Goal: Transaction & Acquisition: Purchase product/service

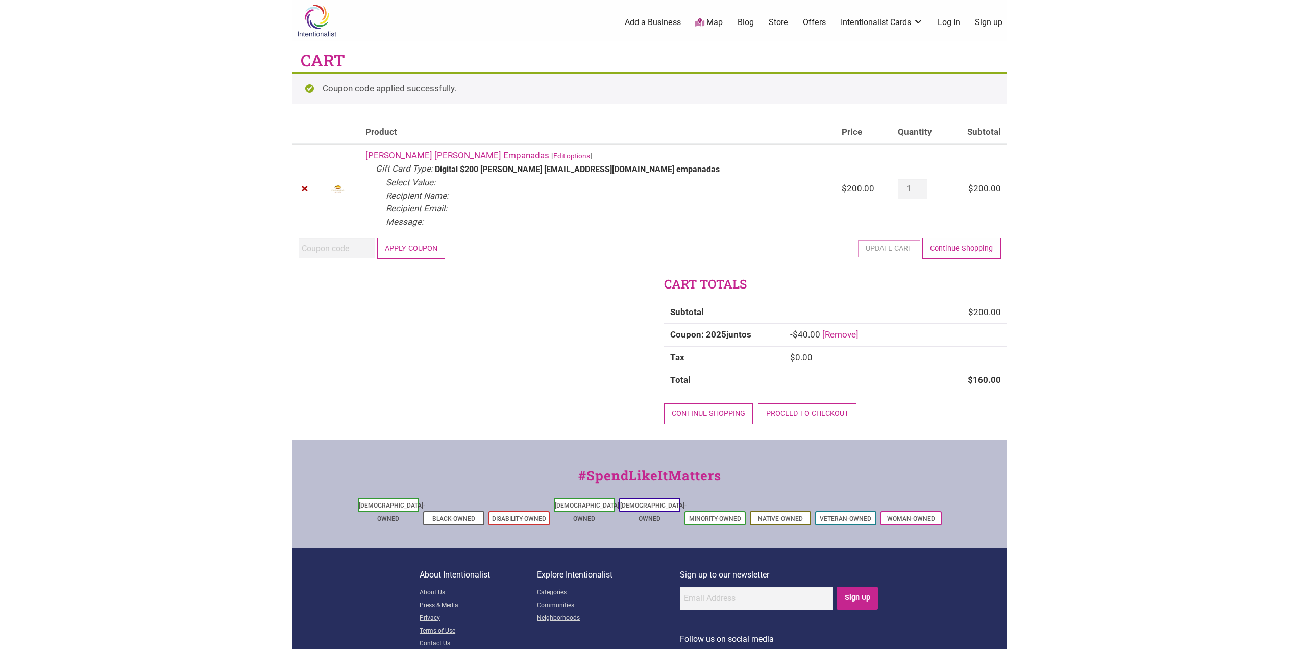
scroll to position [21, 0]
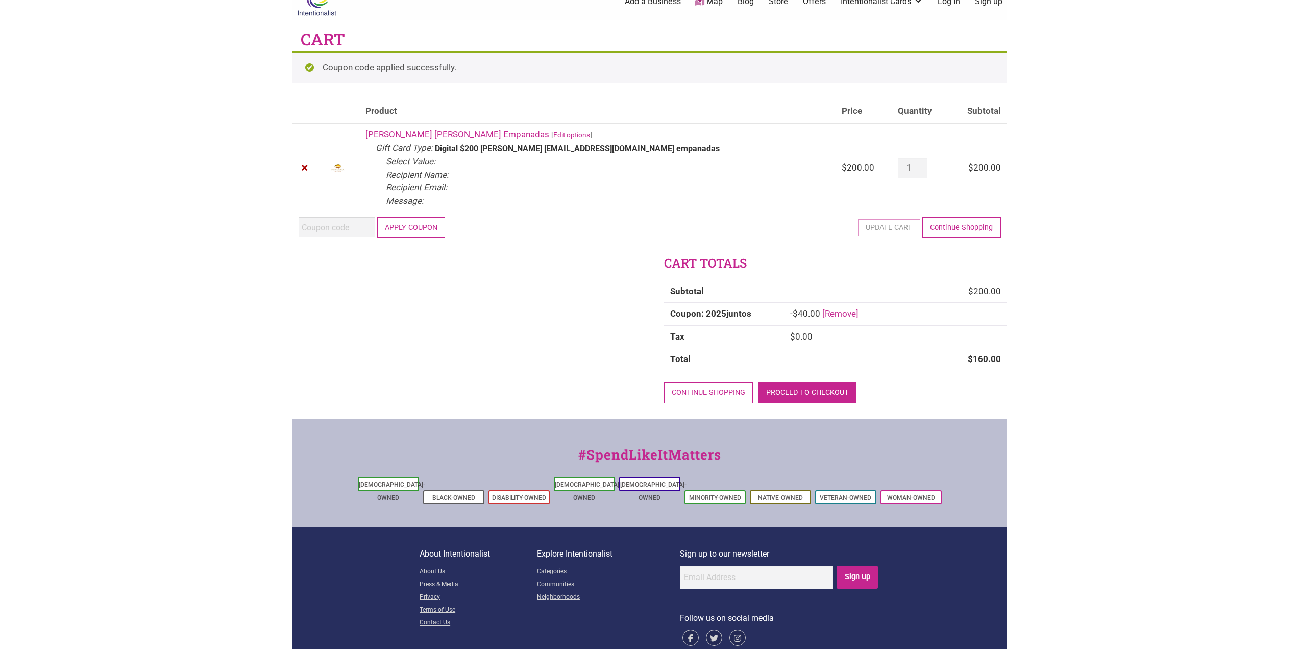
click at [778, 389] on link "Proceed to checkout" at bounding box center [807, 392] width 99 height 21
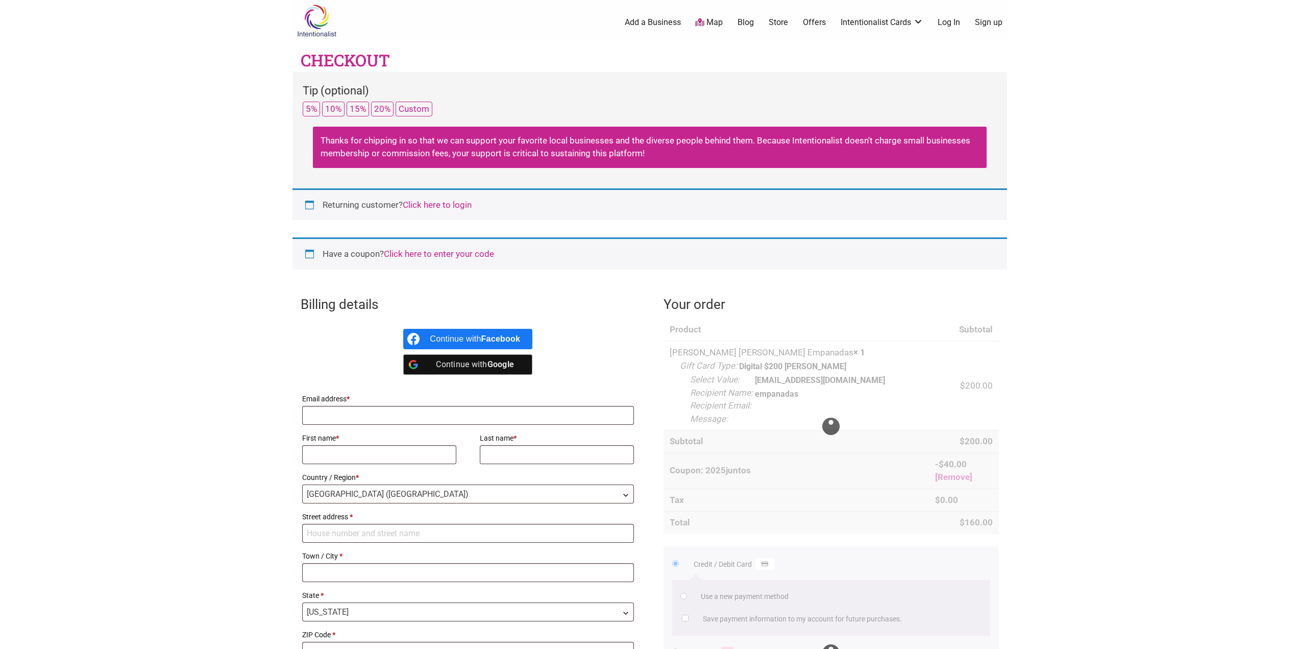
select select "WA"
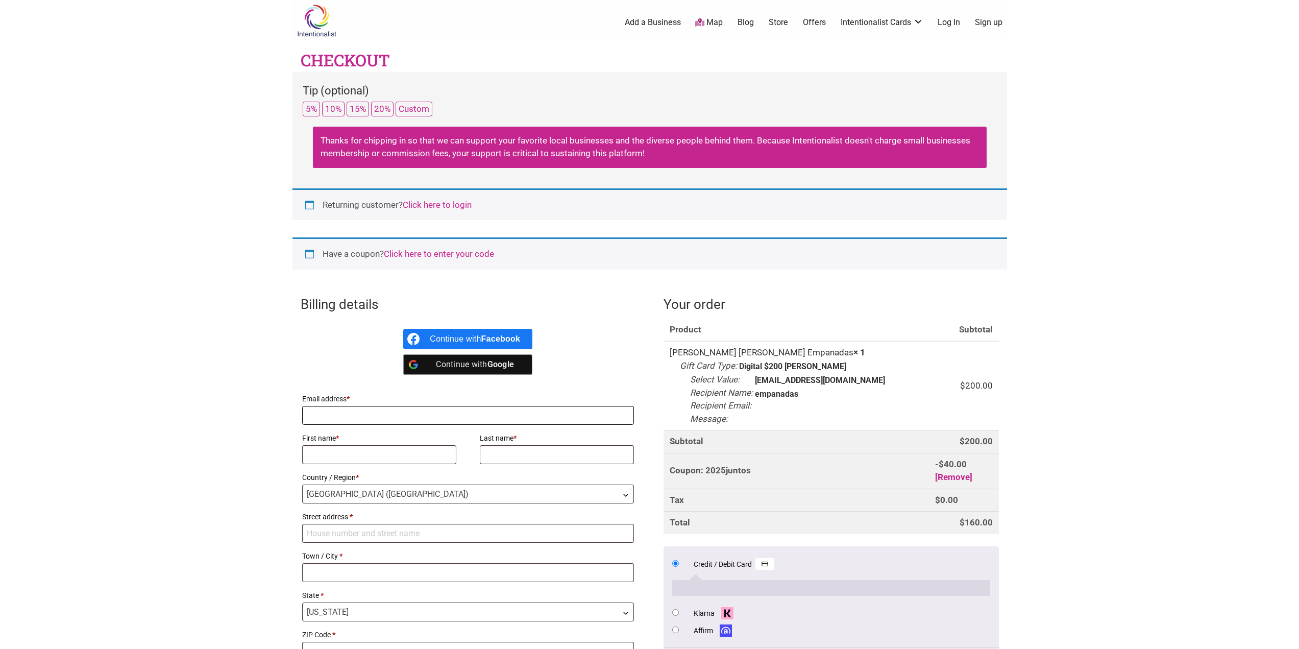
click at [360, 411] on input "Email address *" at bounding box center [468, 415] width 332 height 19
type input "[EMAIL_ADDRESS][DOMAIN_NAME]"
type input "Tyler"
type input "Probst"
type input "[STREET_ADDRESS]"
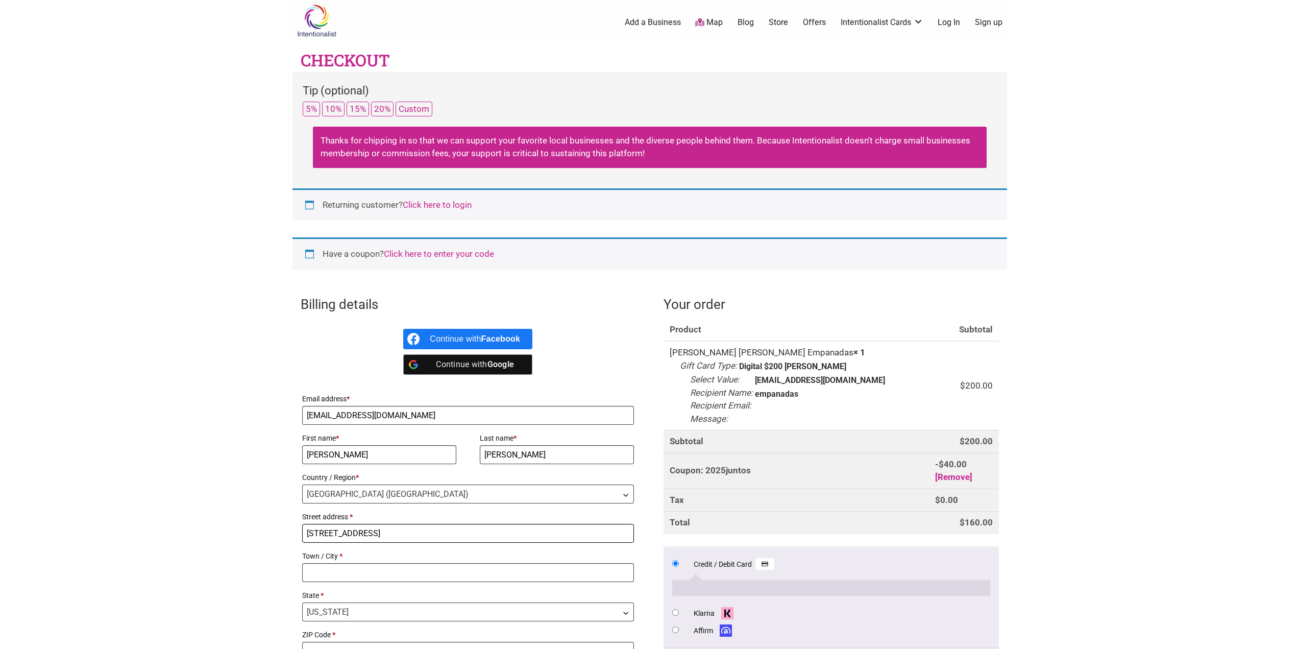
type input "Seattle"
type input "98107"
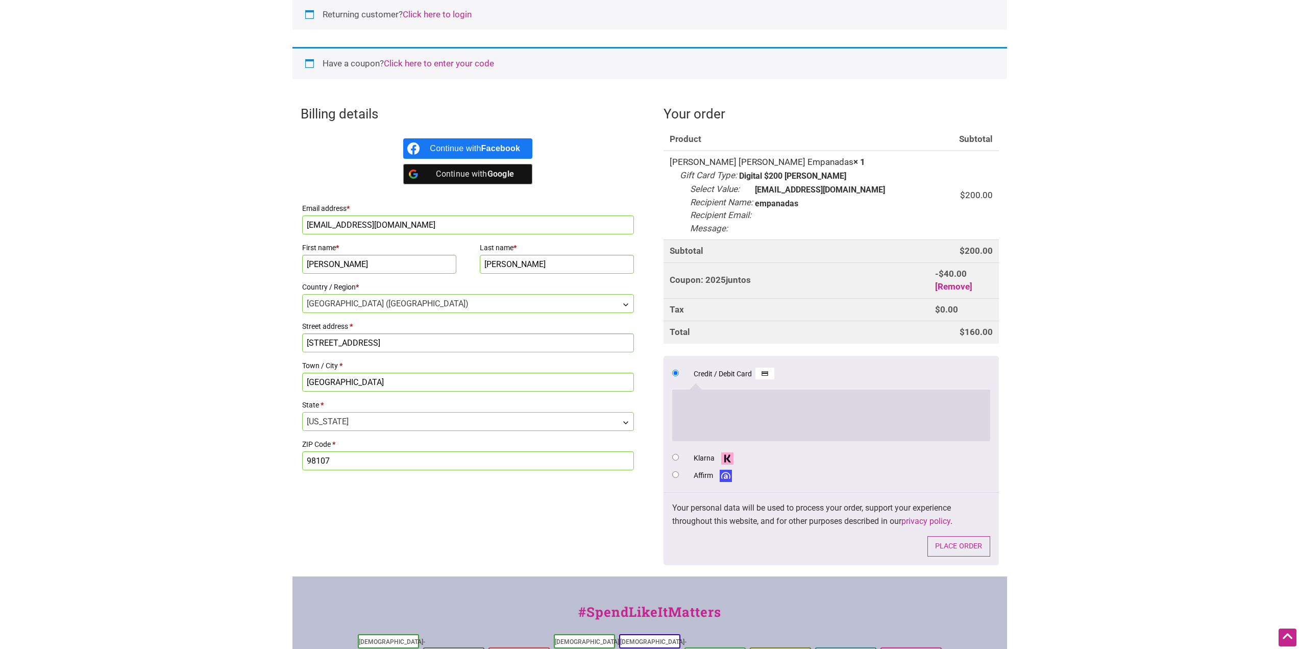
scroll to position [203, 0]
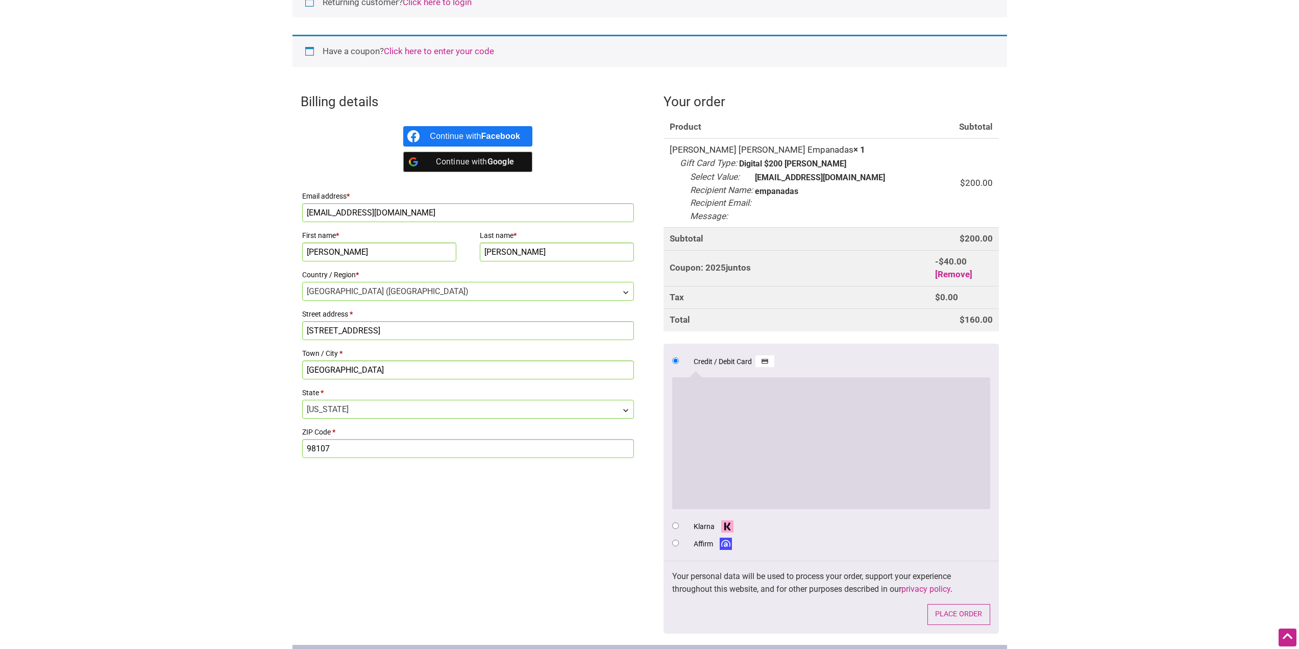
click at [1098, 350] on body "× Menu 1 Add a Business Map Blog Store Offers Intentionalist Cards Buy Black Ca…" at bounding box center [649, 121] width 1299 height 649
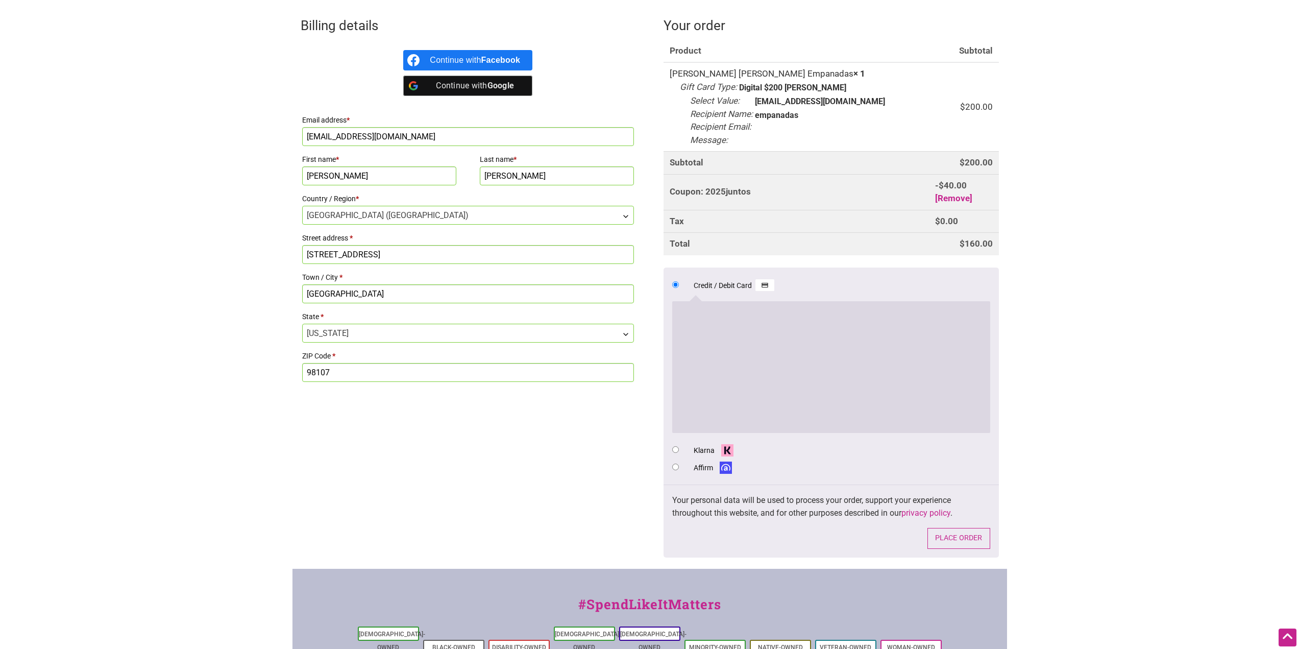
scroll to position [290, 0]
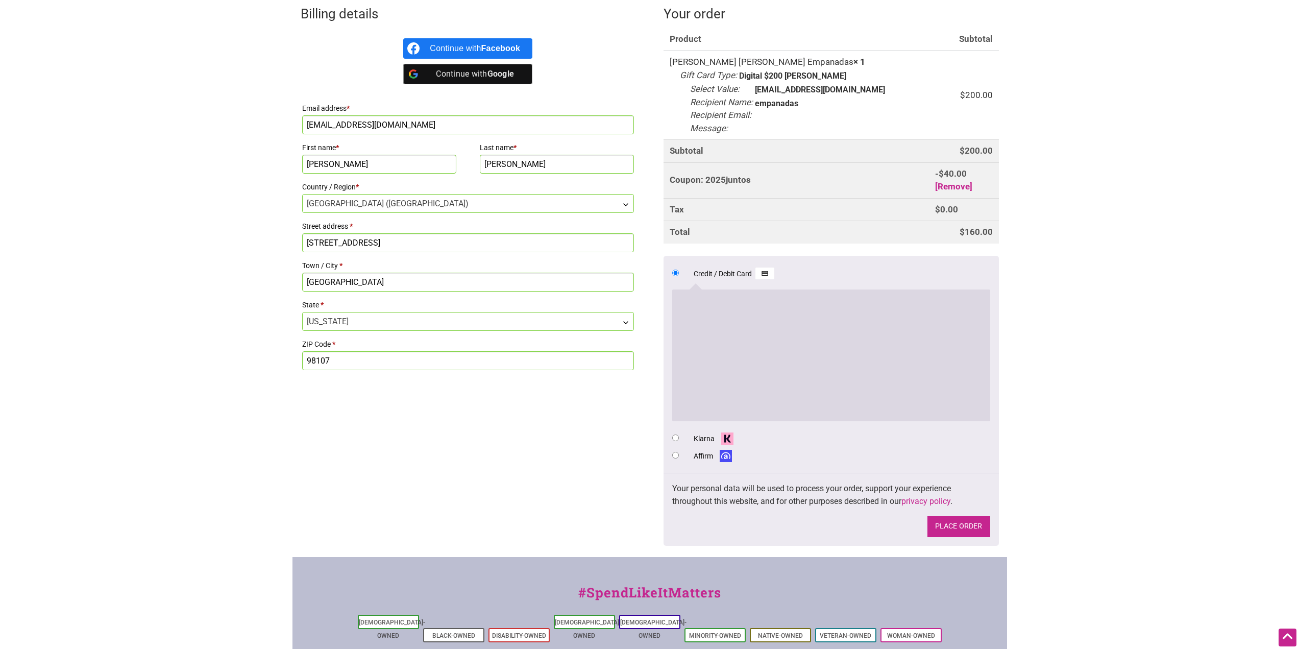
click at [961, 525] on button "Place order" at bounding box center [958, 526] width 63 height 21
